Goal: Task Accomplishment & Management: Use online tool/utility

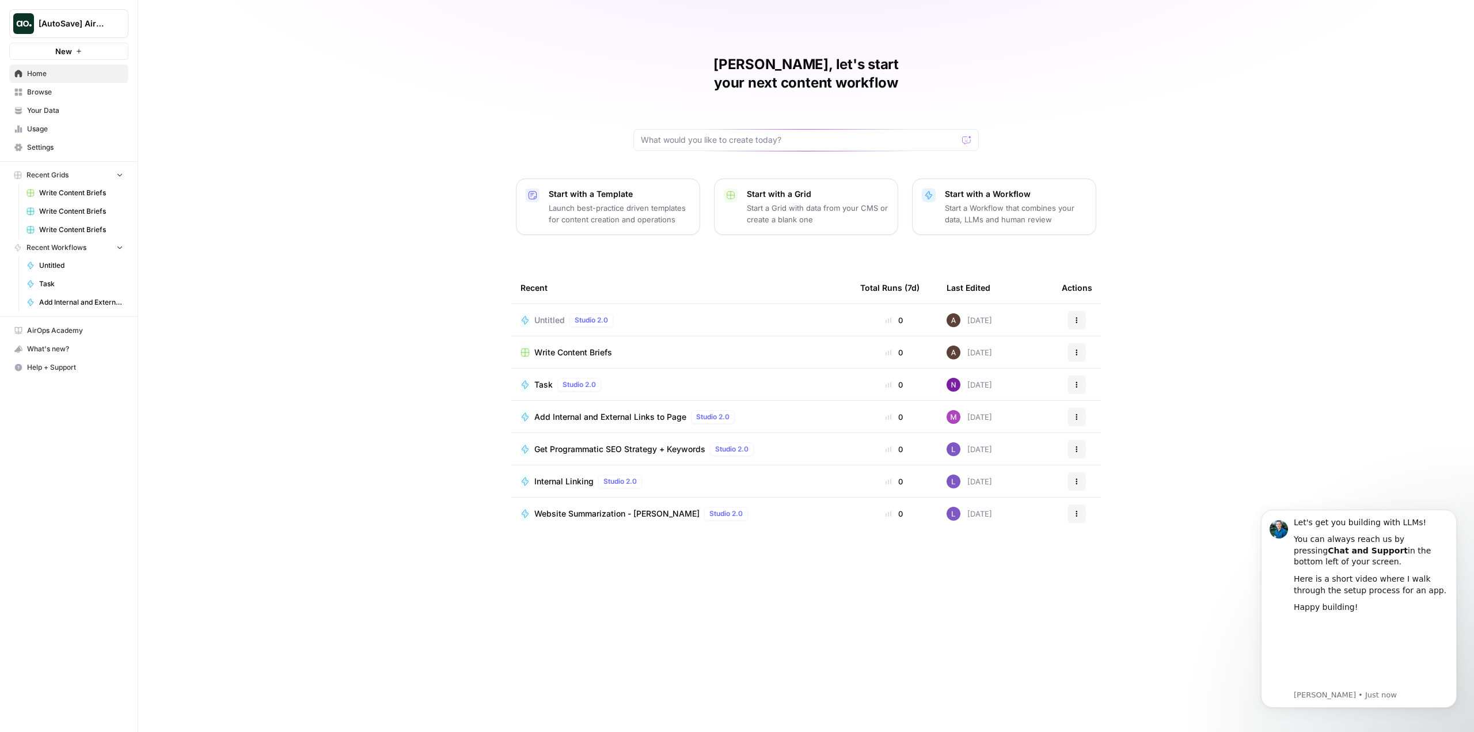
click at [83, 16] on AirOps"] "[AutoSave] AirOps" at bounding box center [68, 23] width 119 height 29
click at [111, 125] on span "AirOps Marketing" at bounding box center [111, 130] width 152 height 12
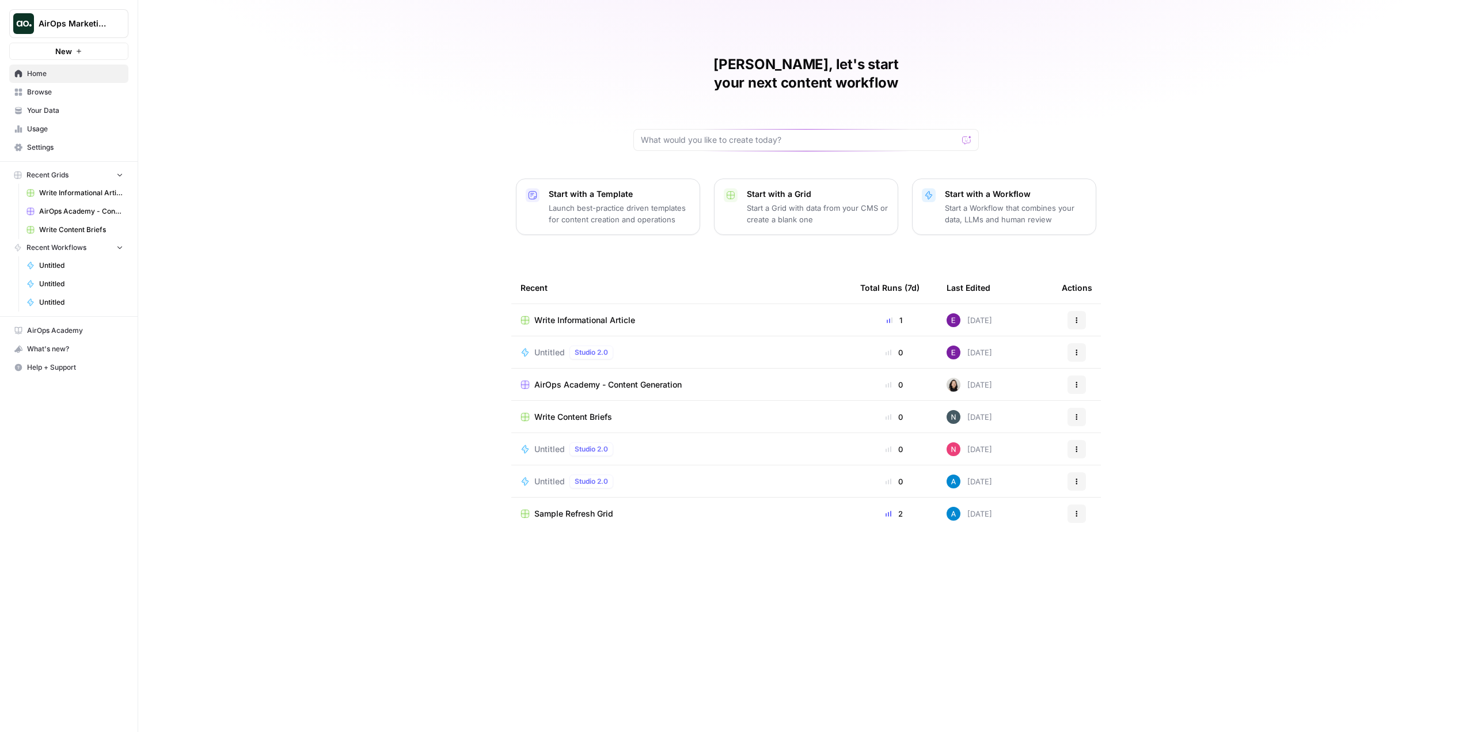
click at [98, 30] on button "AirOps Marketing" at bounding box center [68, 23] width 119 height 29
click at [87, 147] on span "AO Internal Ops" at bounding box center [111, 148] width 152 height 12
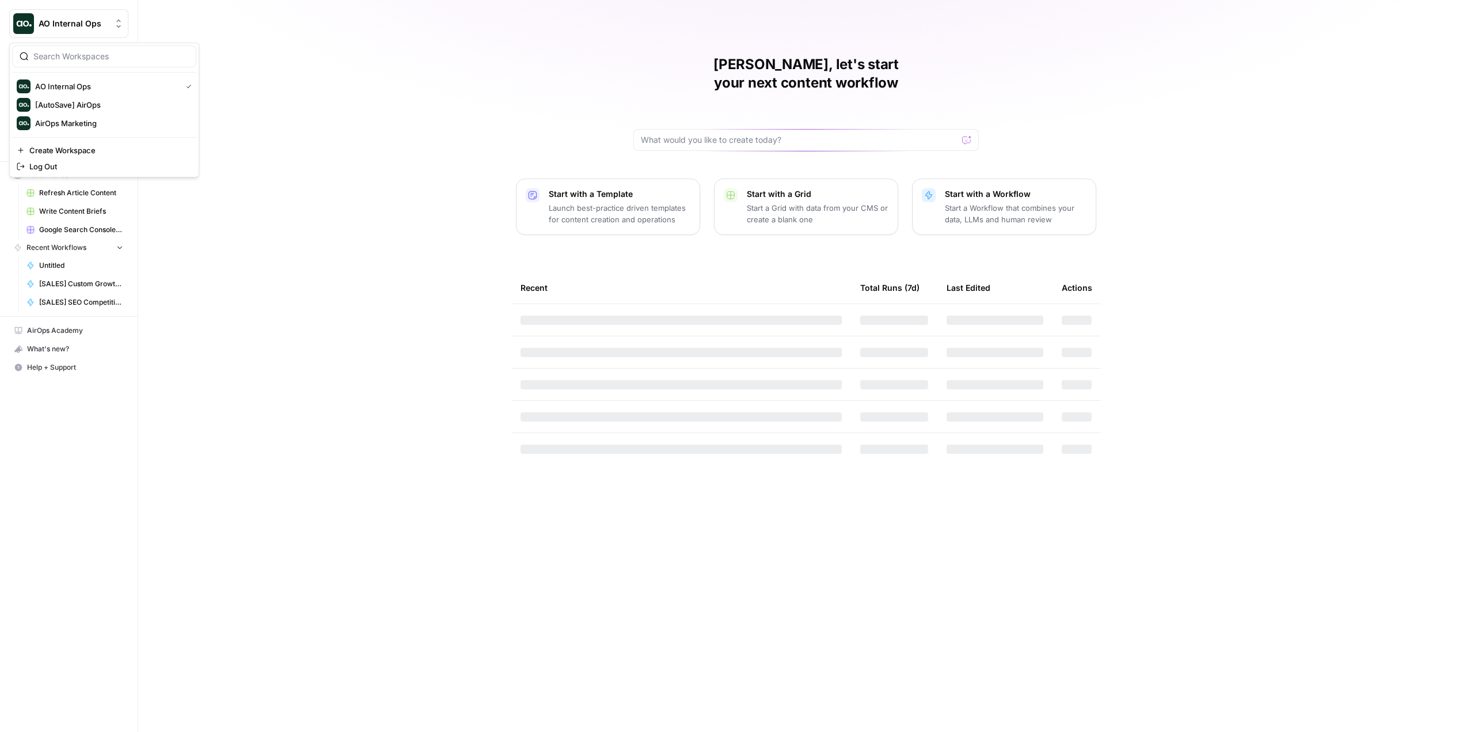
click at [88, 22] on span "AO Internal Ops" at bounding box center [74, 24] width 70 height 12
click at [279, 89] on div "Manuel, let's start your next content workflow Start with a Template Launch bes…" at bounding box center [806, 366] width 1336 height 732
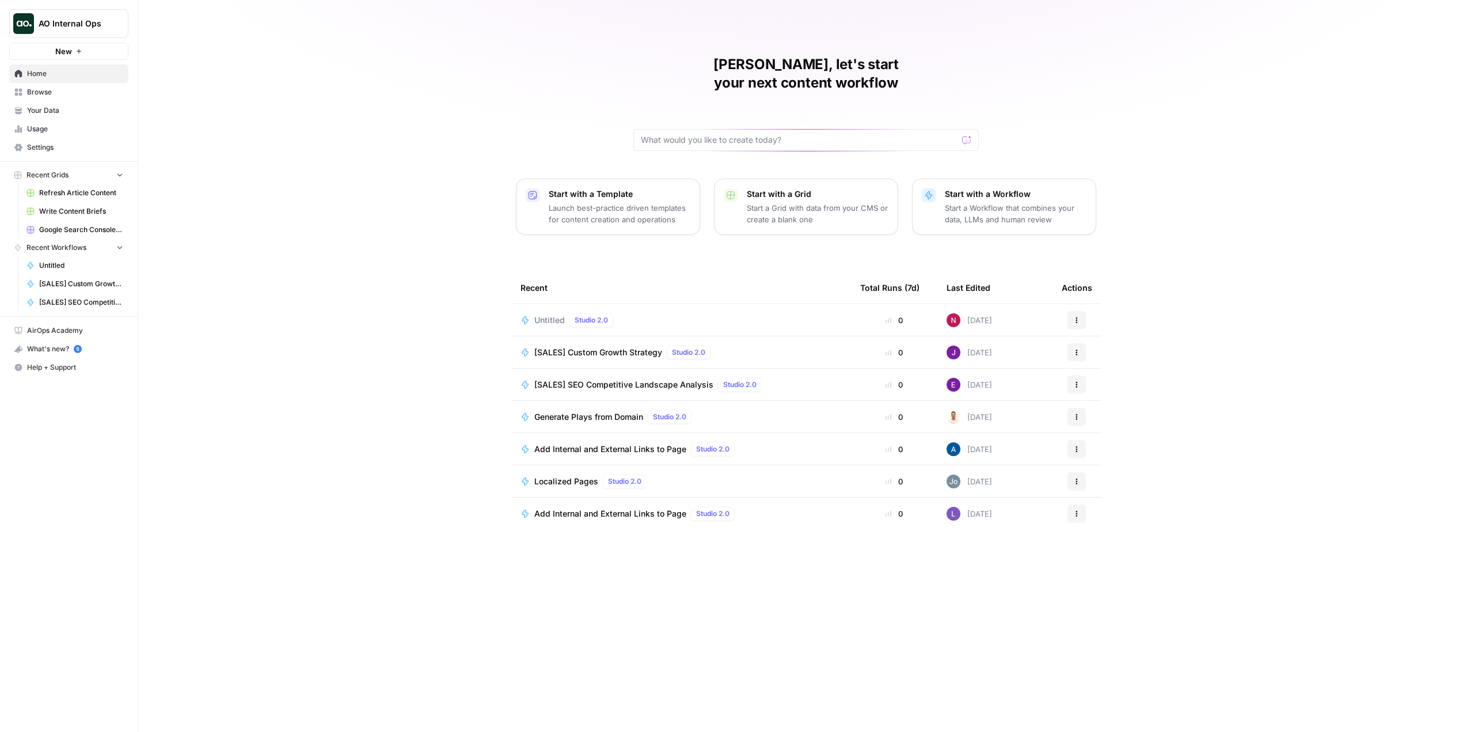
click at [79, 24] on span "AO Internal Ops" at bounding box center [74, 24] width 70 height 12
click at [405, 115] on div "[PERSON_NAME], let's start your next content workflow Start with a Template Lau…" at bounding box center [806, 366] width 1336 height 732
click at [104, 52] on button "New" at bounding box center [68, 51] width 119 height 17
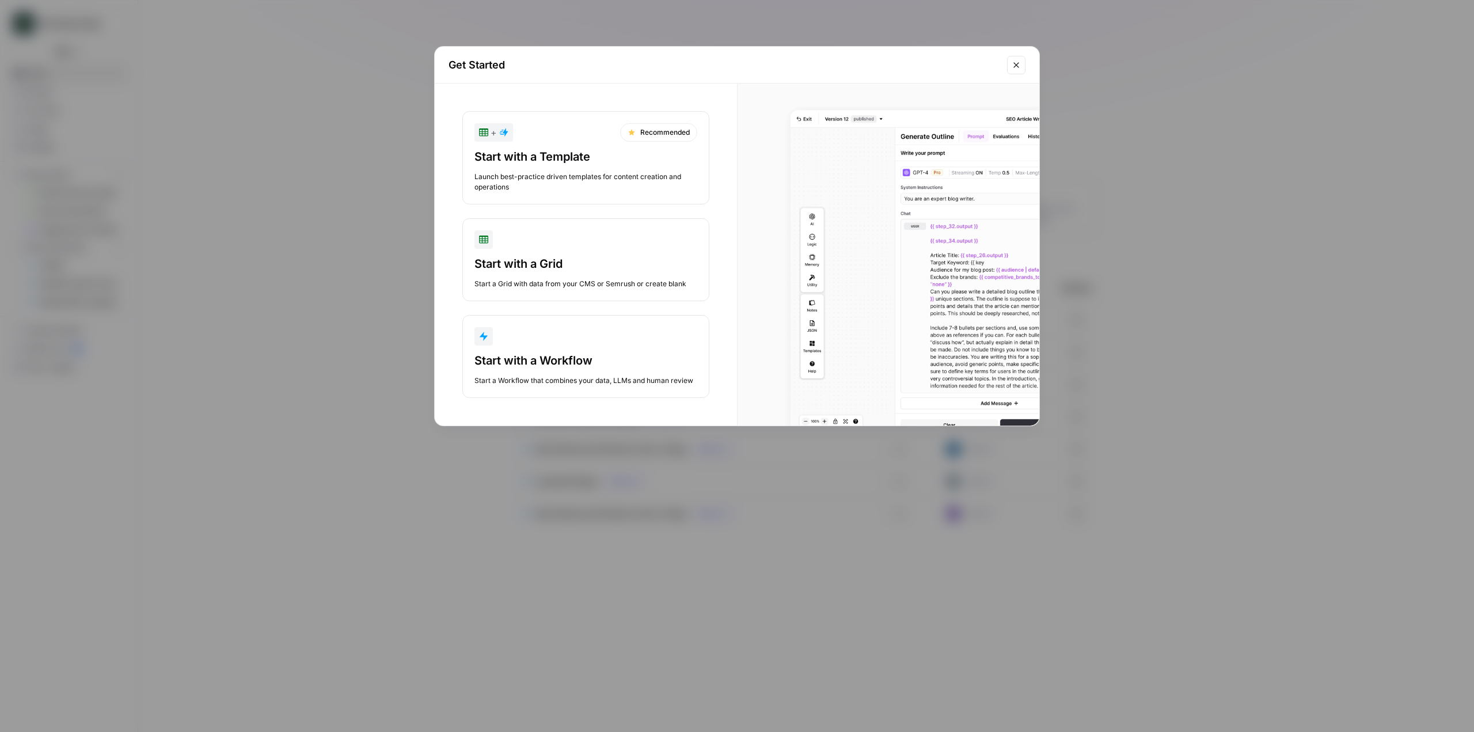
click at [667, 370] on div "Start with a Workflow Start a Workflow that combines your data, LLMs and human …" at bounding box center [585, 368] width 223 height 33
